Goal: Task Accomplishment & Management: Manage account settings

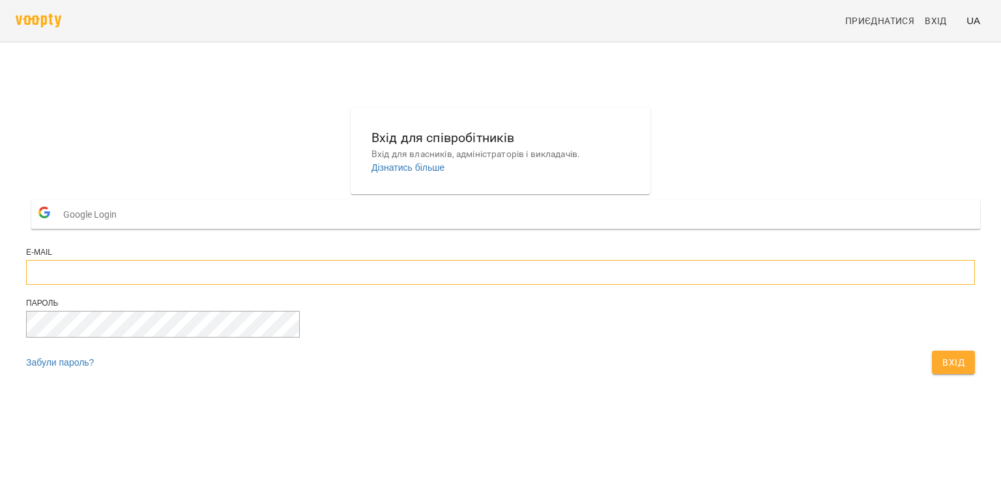
type input "**********"
click at [942, 370] on span "Вхід" at bounding box center [953, 362] width 22 height 16
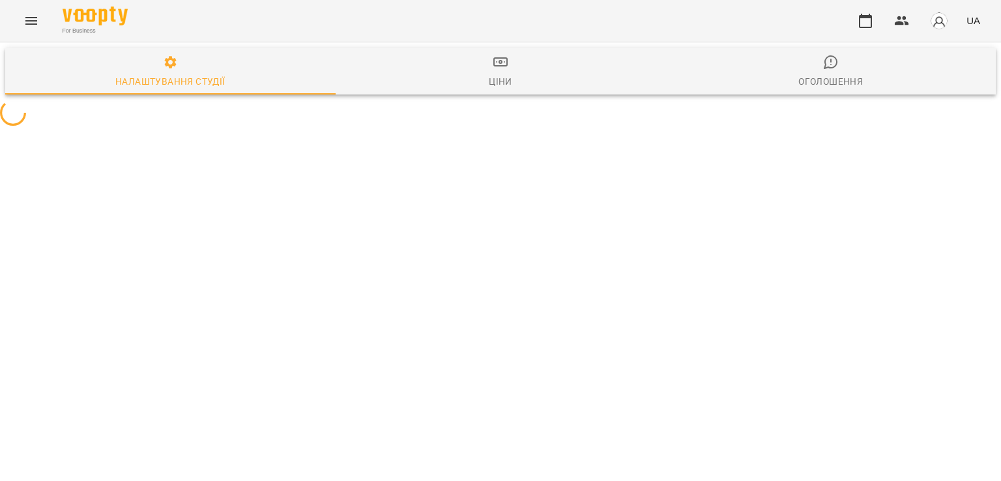
select select "**"
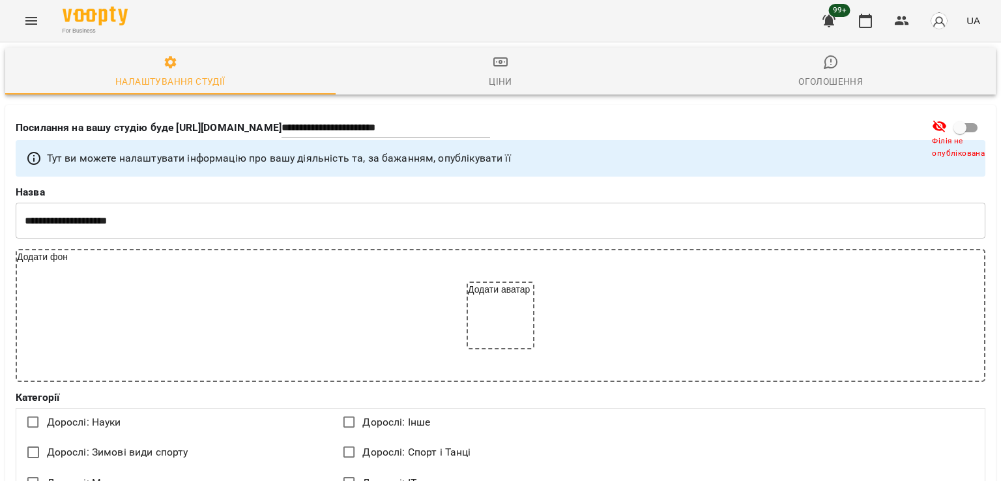
click at [20, 24] on button "Menu" at bounding box center [31, 20] width 31 height 31
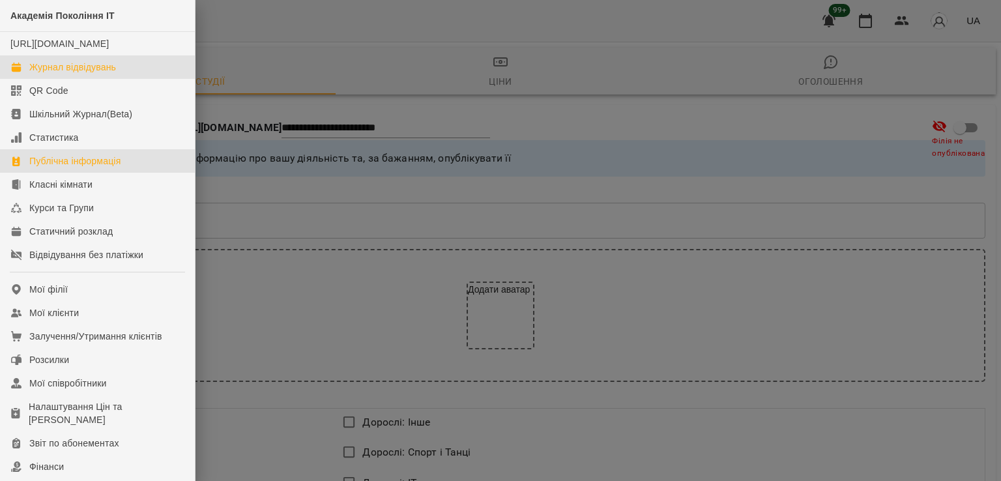
click at [117, 79] on link "Журнал відвідувань" at bounding box center [97, 66] width 195 height 23
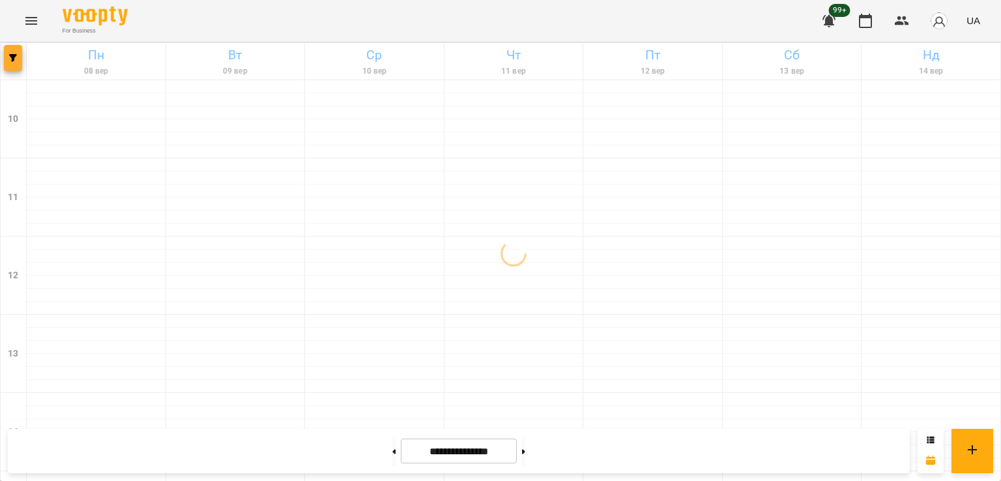
click at [15, 67] on button "button" at bounding box center [13, 58] width 18 height 26
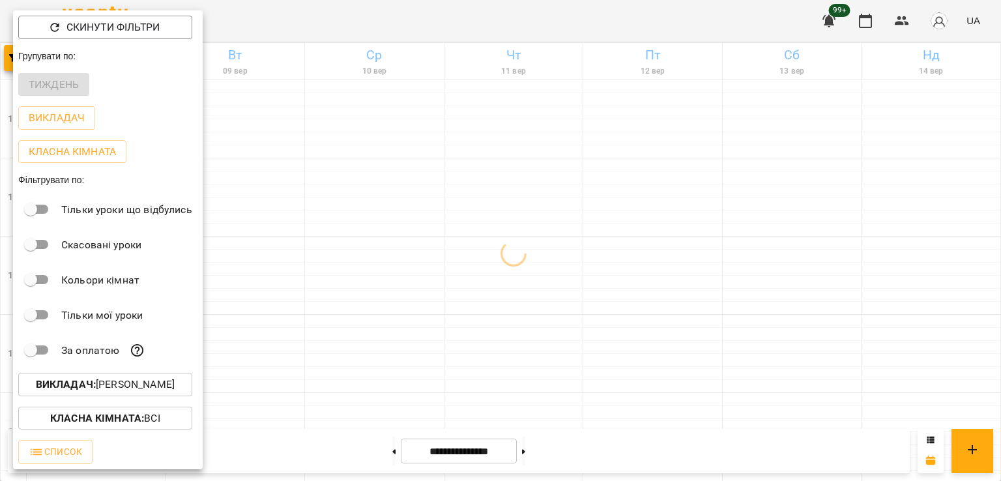
click at [163, 376] on button "Викладач : [PERSON_NAME]" at bounding box center [105, 384] width 174 height 23
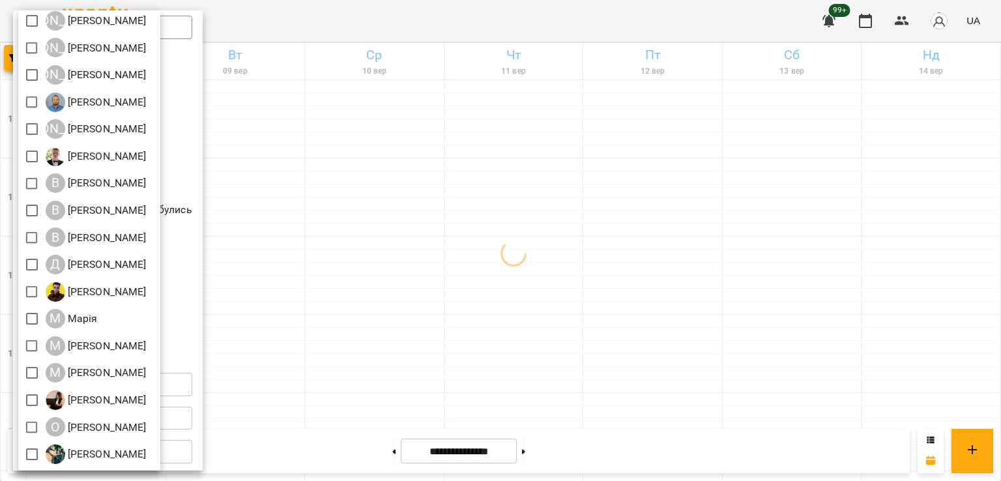
scroll to position [173, 0]
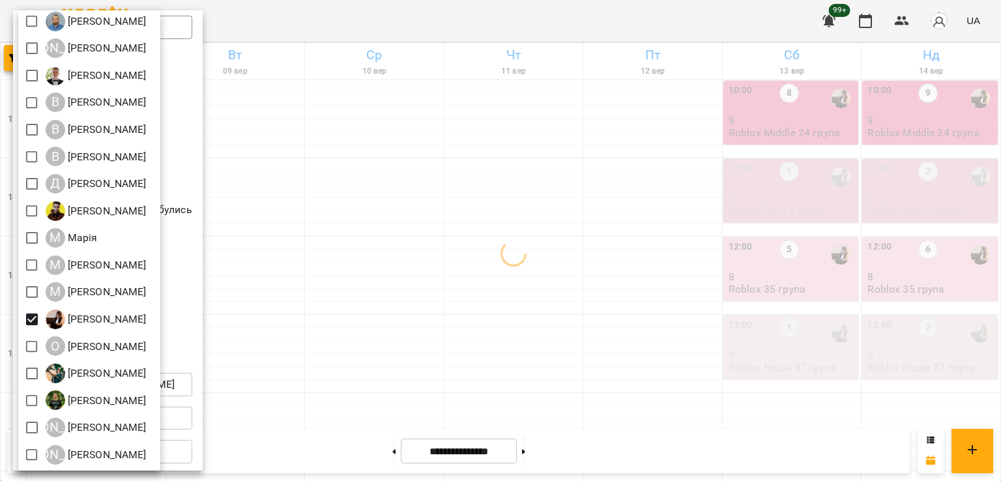
click at [478, 305] on div at bounding box center [500, 240] width 1001 height 481
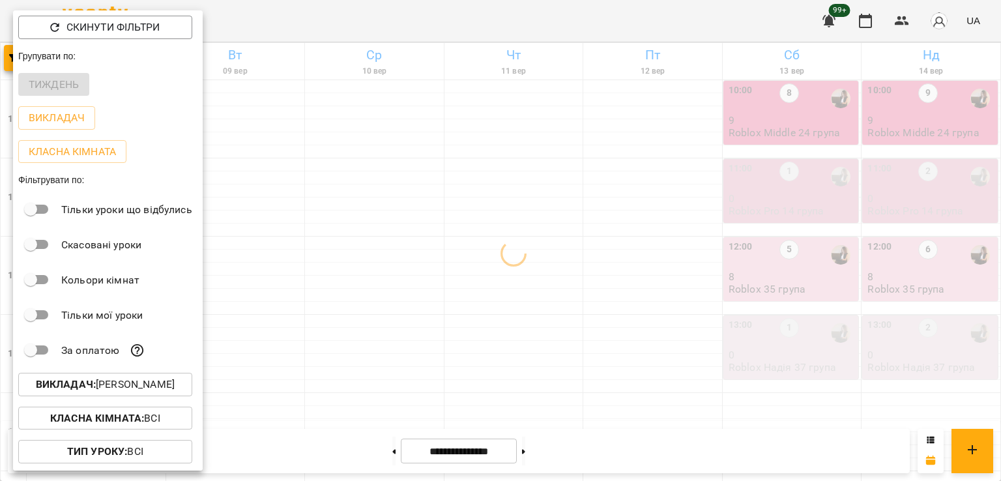
click at [472, 251] on div at bounding box center [500, 240] width 1001 height 481
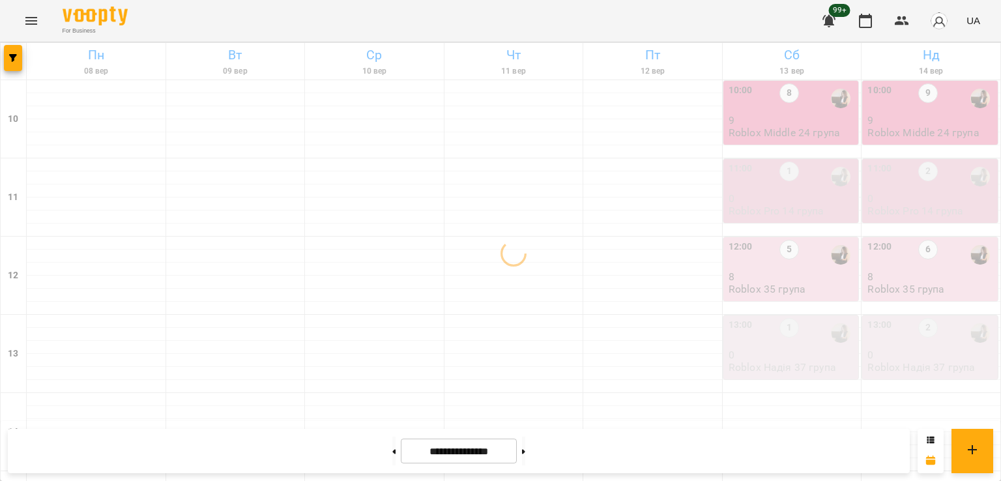
scroll to position [521, 0]
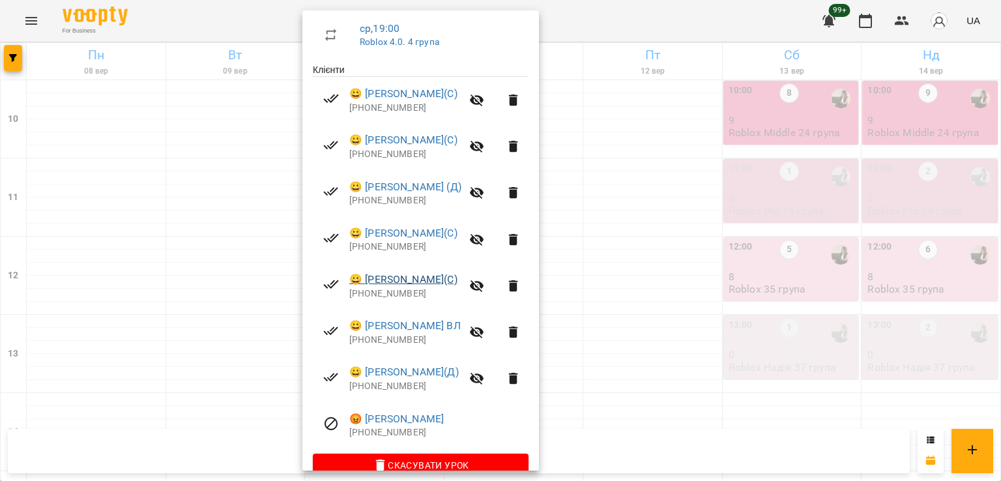
scroll to position [250, 0]
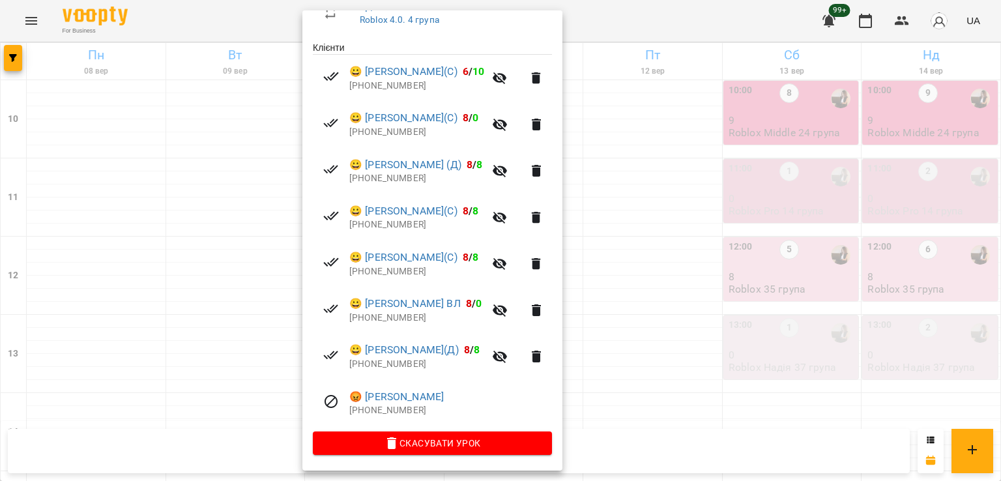
click at [246, 285] on div at bounding box center [500, 240] width 1001 height 481
